Goal: Information Seeking & Learning: Learn about a topic

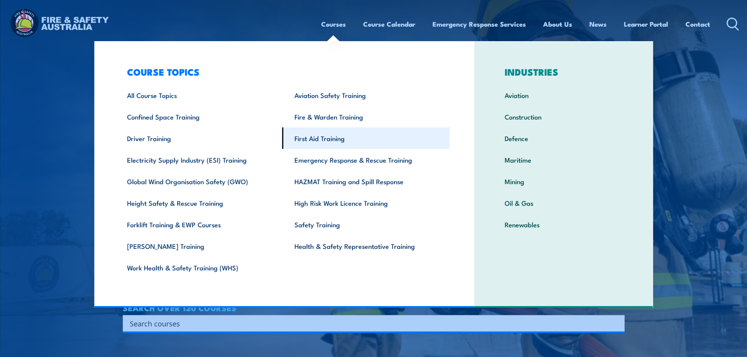
click at [319, 133] on link "First Aid Training" at bounding box center [366, 139] width 168 height 22
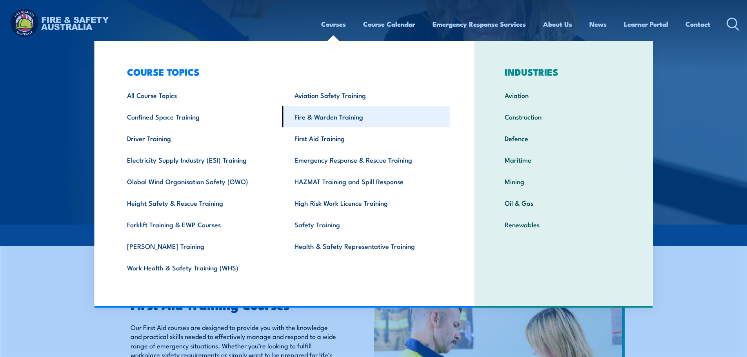
click at [317, 120] on link "Fire & Warden Training" at bounding box center [366, 117] width 168 height 22
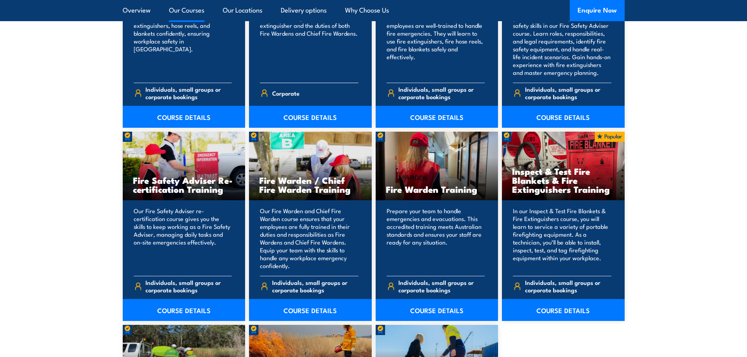
scroll to position [1059, 0]
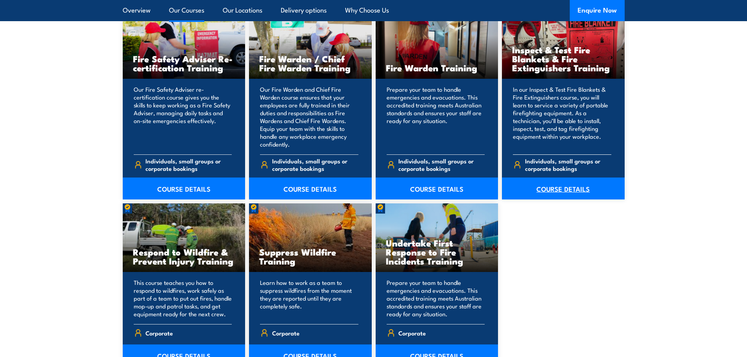
click at [557, 186] on link "COURSE DETAILS" at bounding box center [563, 189] width 123 height 22
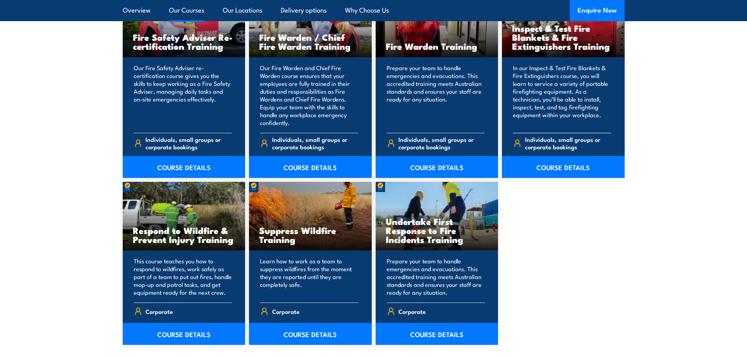
scroll to position [1099, 0]
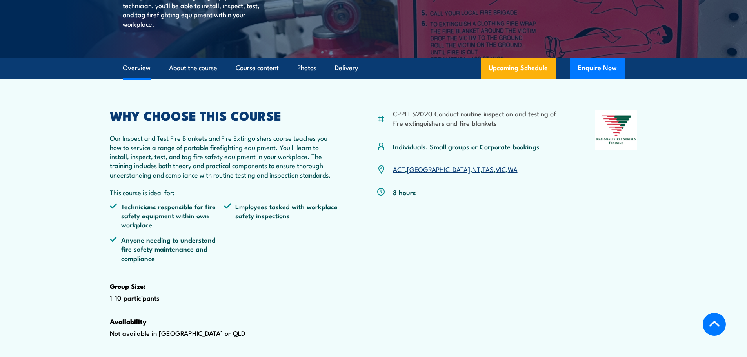
scroll to position [196, 0]
